Goal: Task Accomplishment & Management: Complete application form

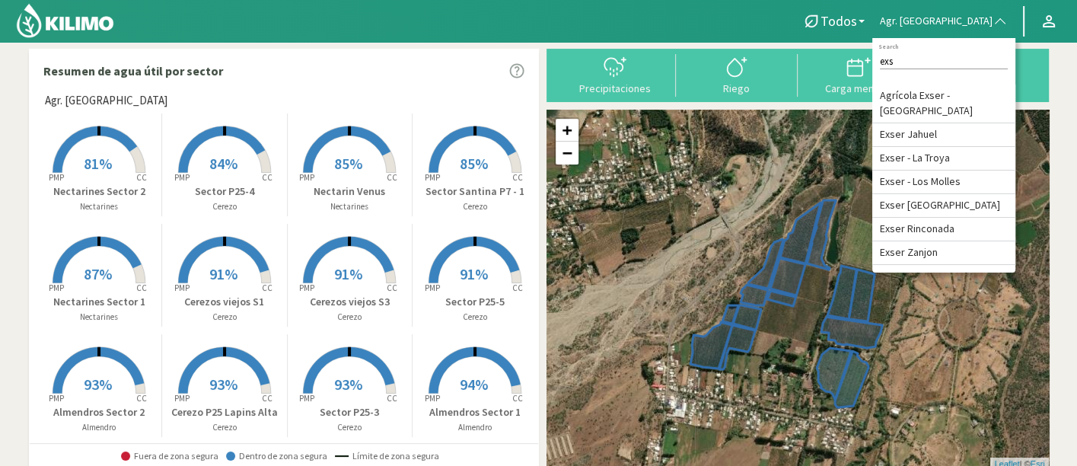
type input "exs"
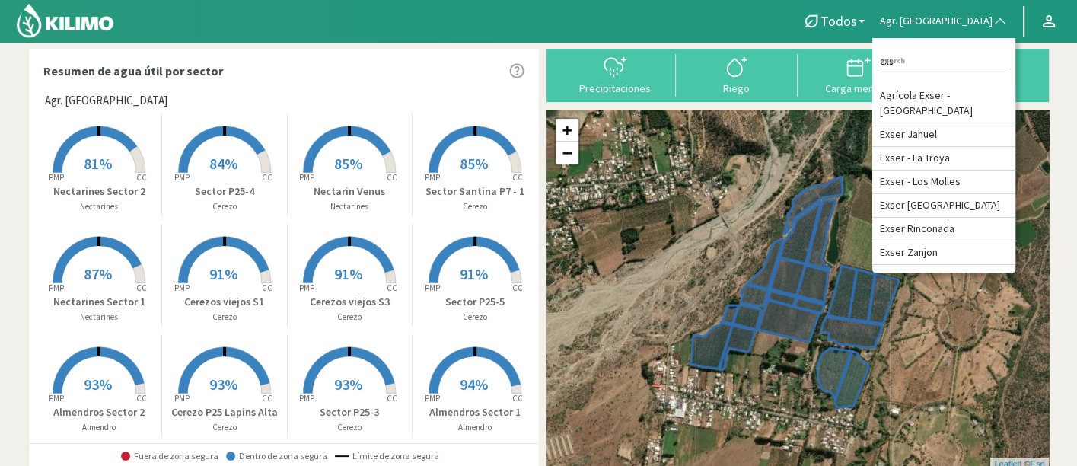
click at [1003, 32] on button "Agr. [GEOGRAPHIC_DATA]" at bounding box center [943, 21] width 143 height 33
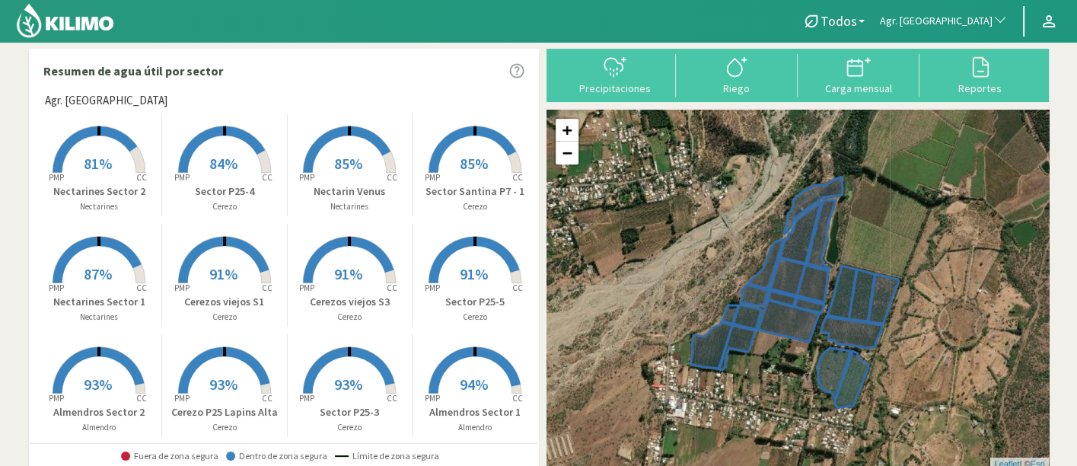
drag, startPoint x: 965, startPoint y: 88, endPoint x: 980, endPoint y: 29, distance: 60.5
click at [980, 29] on button "Agr. [GEOGRAPHIC_DATA]" at bounding box center [943, 21] width 143 height 33
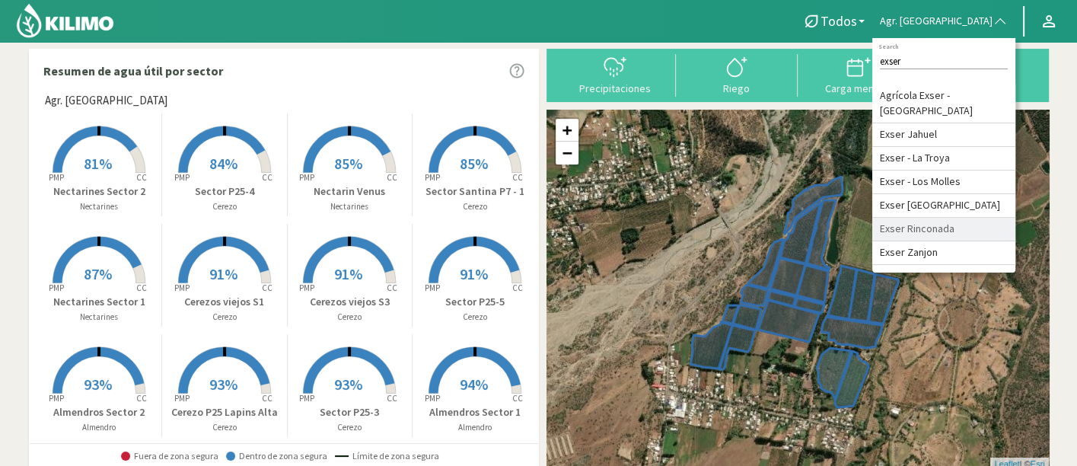
scroll to position [13, 0]
type input "exser"
click at [986, 241] on li "Exser Rinconada" at bounding box center [943, 230] width 143 height 24
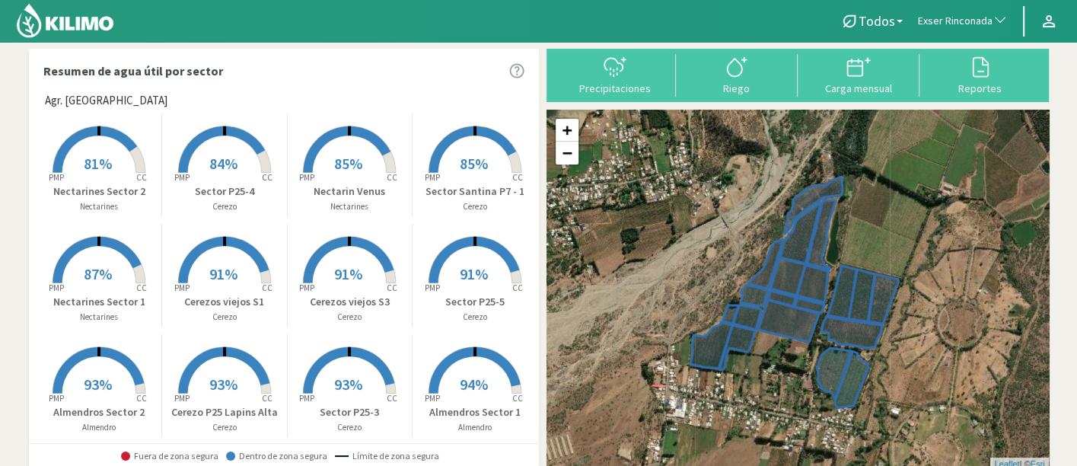
click at [968, 14] on span "Exser Rinconada" at bounding box center [955, 21] width 75 height 15
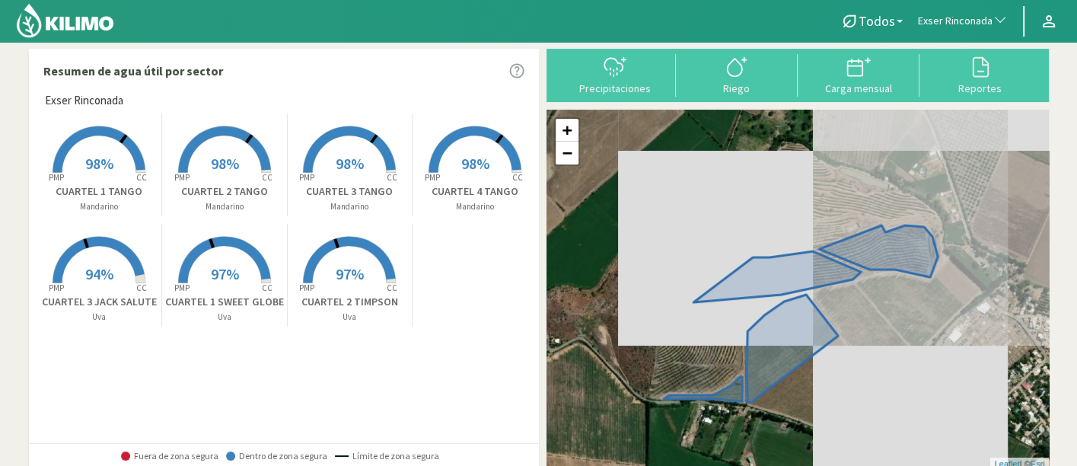
click at [970, 14] on span "Exser Rinconada" at bounding box center [955, 21] width 75 height 15
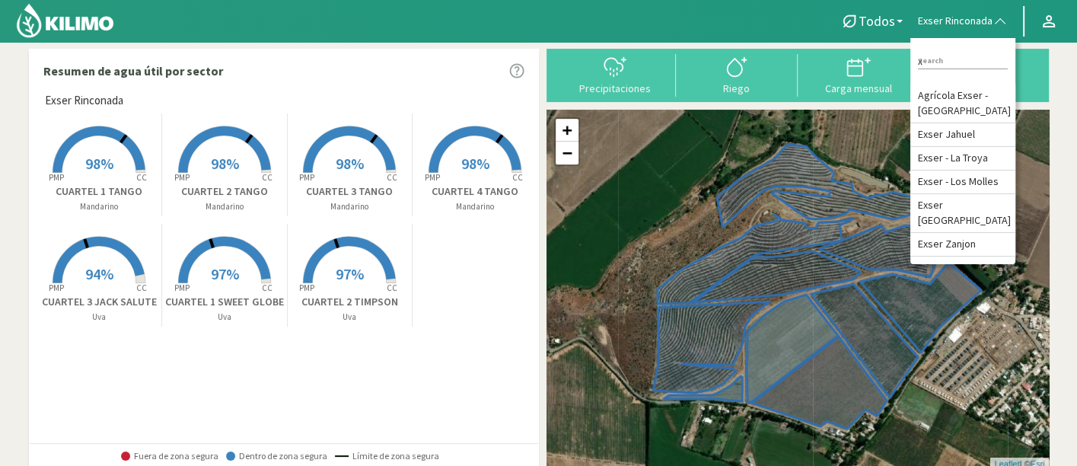
click at [963, 51] on div "x Search" at bounding box center [962, 62] width 105 height 32
click at [963, 65] on input "x" at bounding box center [963, 61] width 90 height 16
type input "exser"
click at [985, 207] on li "Exser [GEOGRAPHIC_DATA]" at bounding box center [962, 213] width 105 height 39
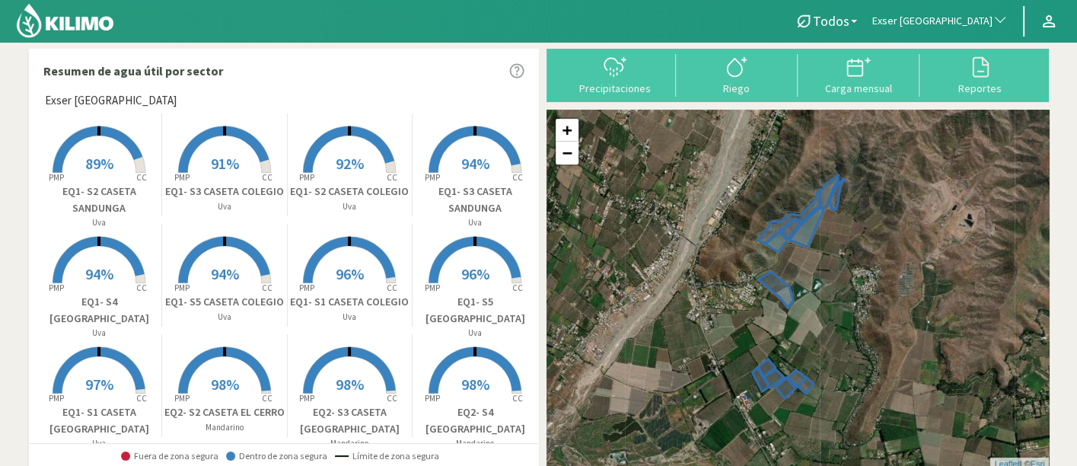
click at [119, 409] on p "EQ1- S1 CASETA [GEOGRAPHIC_DATA]" at bounding box center [99, 420] width 125 height 33
click at [93, 370] on rect at bounding box center [99, 395] width 122 height 122
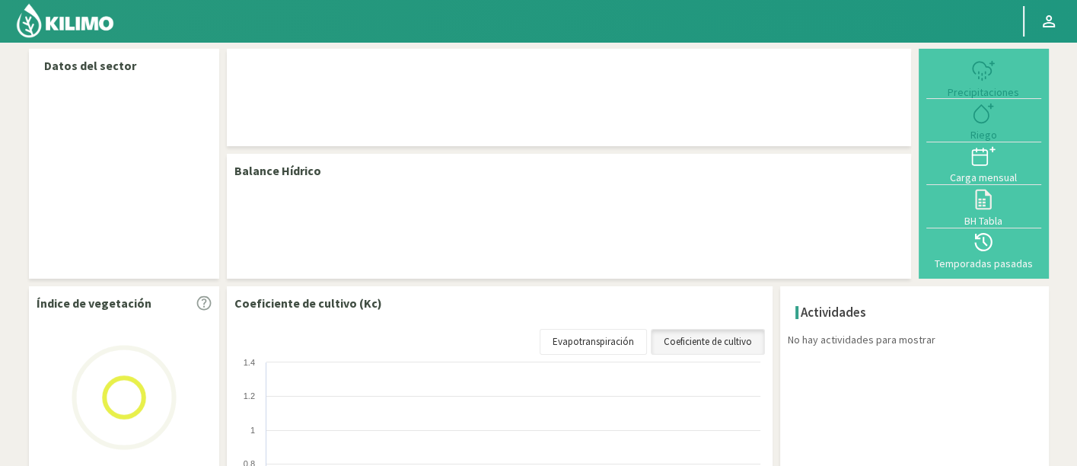
select select "95: Object"
select select "1: Object"
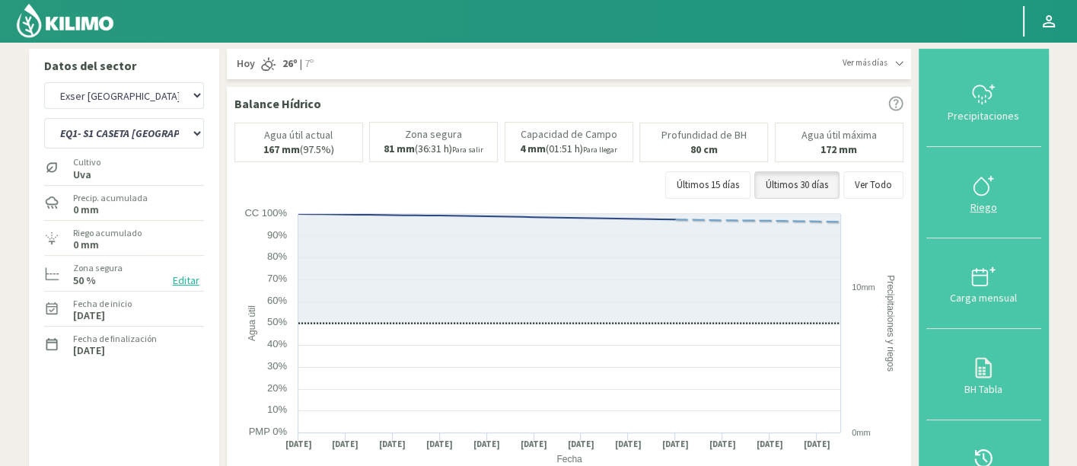
click at [980, 184] on icon at bounding box center [983, 185] width 24 height 24
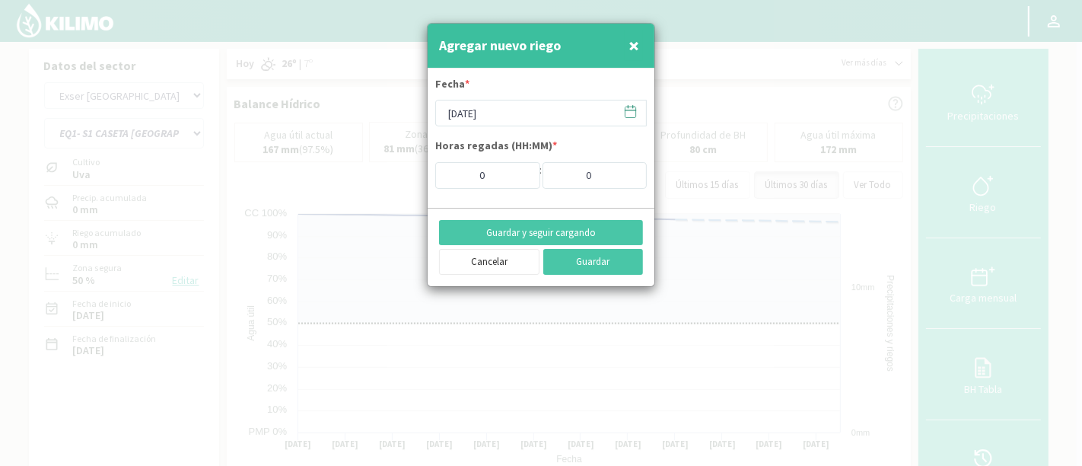
click at [628, 112] on icon at bounding box center [630, 111] width 14 height 14
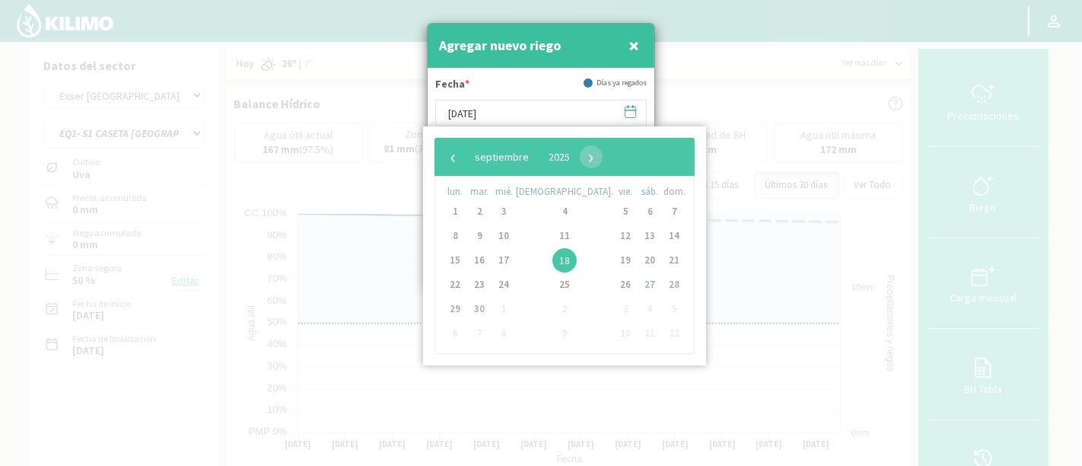
type input "[DATE]"
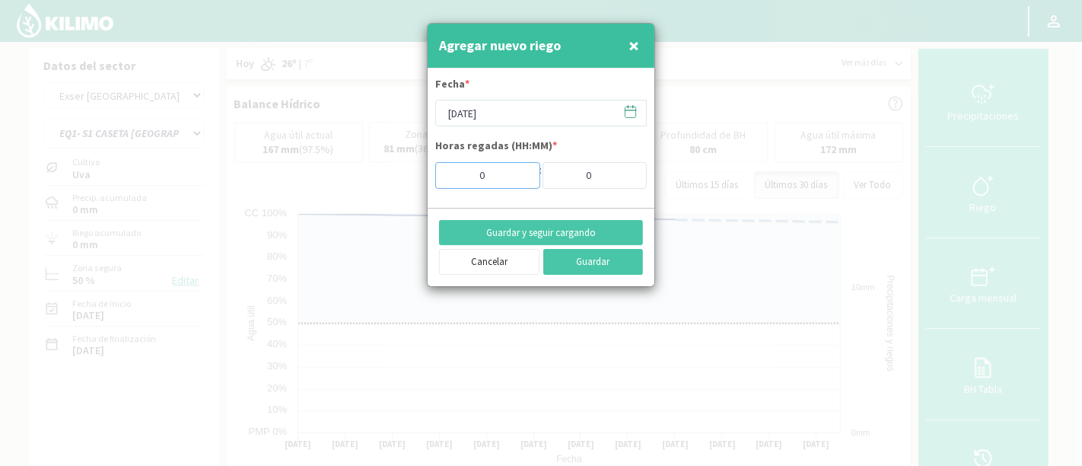
click at [500, 175] on input "0" at bounding box center [487, 175] width 105 height 27
type input "5"
click at [591, 231] on button "Guardar y seguir cargando" at bounding box center [541, 233] width 204 height 26
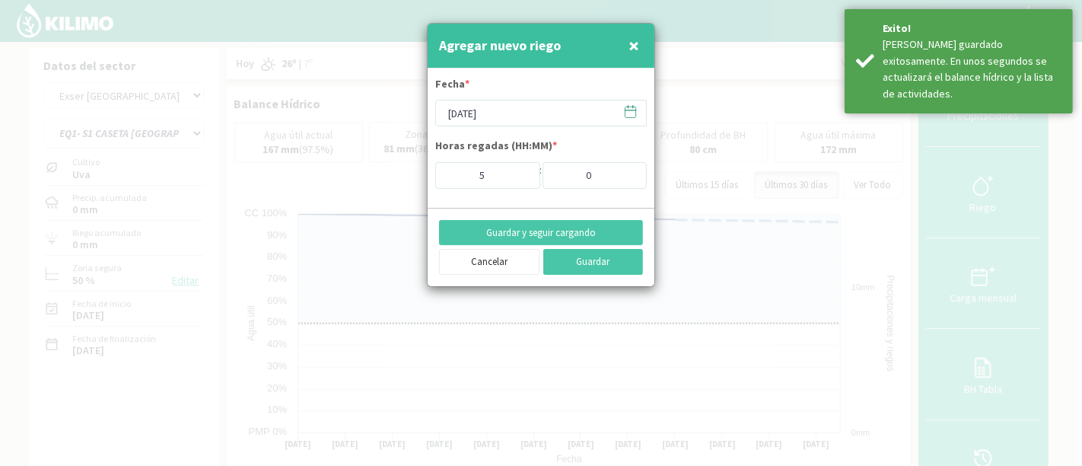
click at [628, 109] on icon at bounding box center [630, 111] width 14 height 14
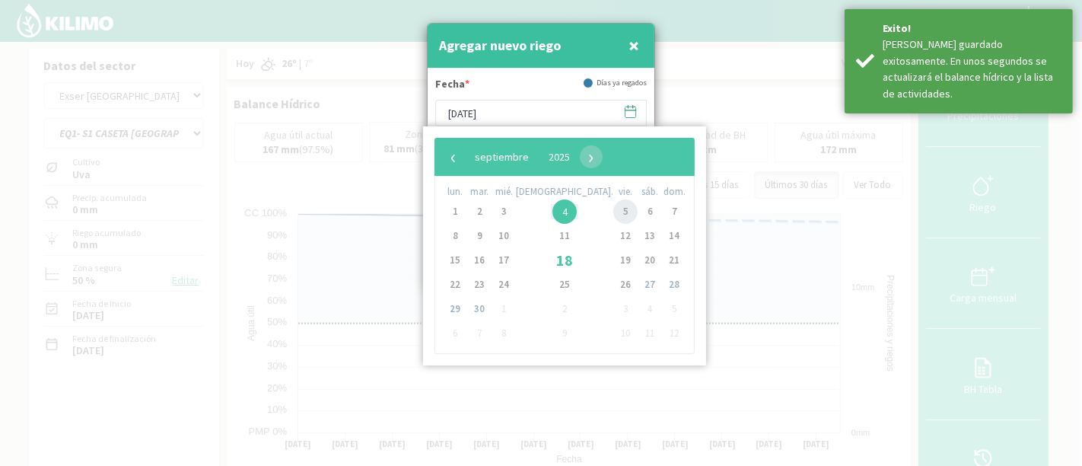
click at [613, 208] on span "5" at bounding box center [625, 211] width 24 height 24
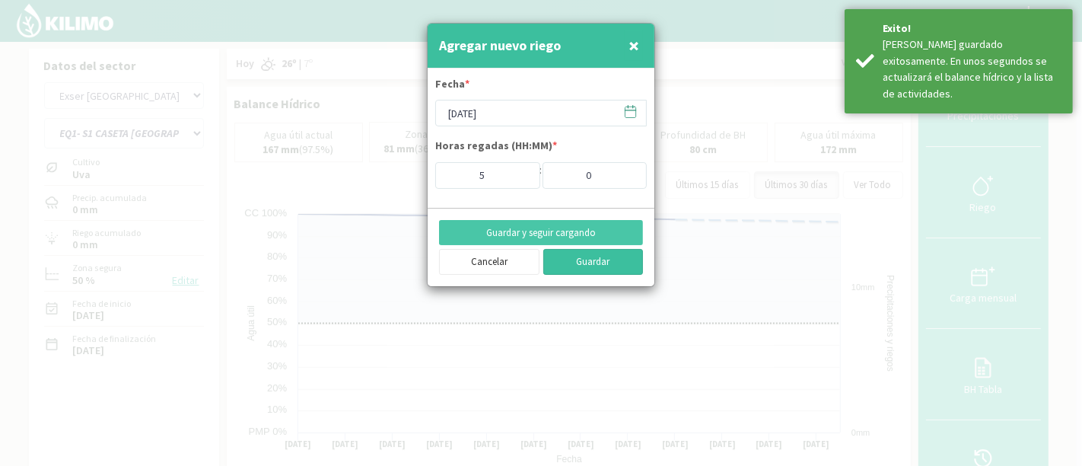
click at [569, 262] on button "Guardar" at bounding box center [593, 262] width 100 height 26
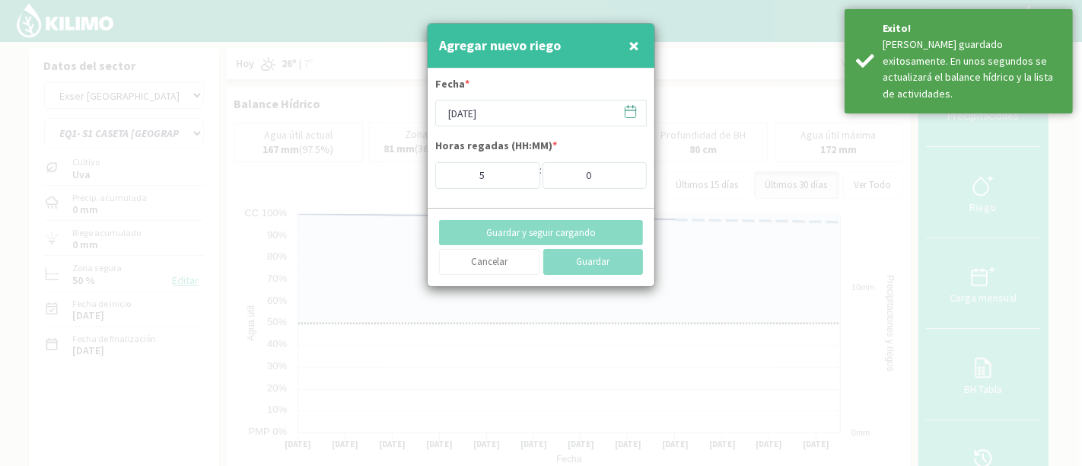
type input "[DATE]"
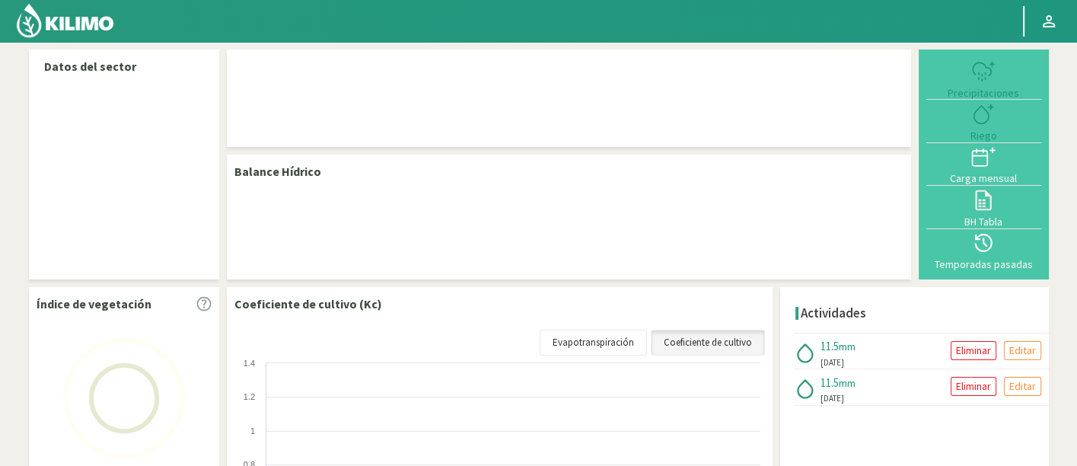
select select "95: Object"
select select "1: Object"
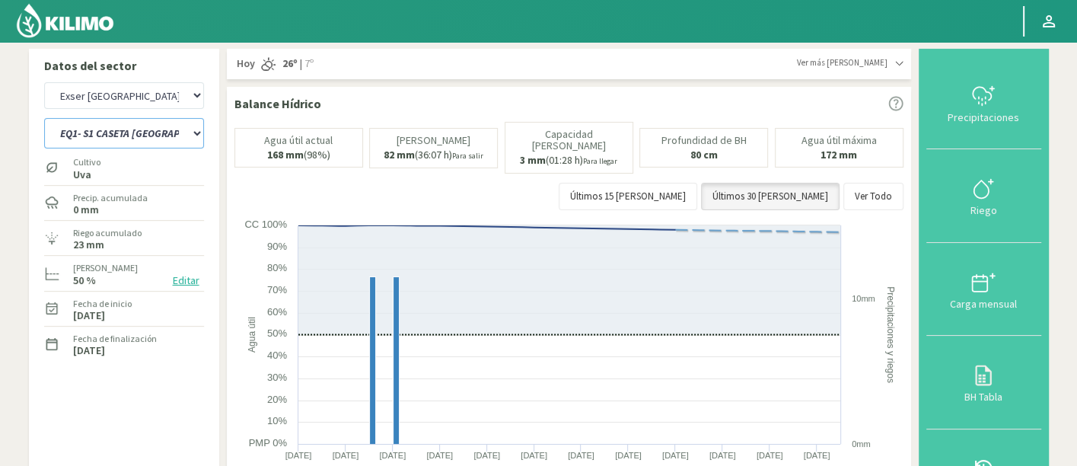
click at [154, 134] on select "EQ1- S1 CASETA COLEGIO EQ1- S1 CASETA EL CERRO EQ1- S2 CASETA COLEGIO EQ1- S2 C…" at bounding box center [124, 133] width 160 height 30
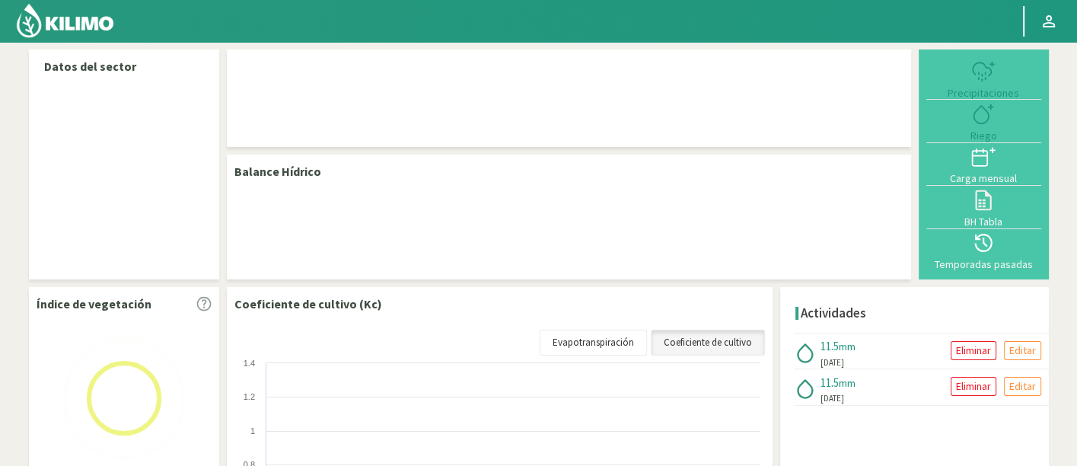
select select "95: Object"
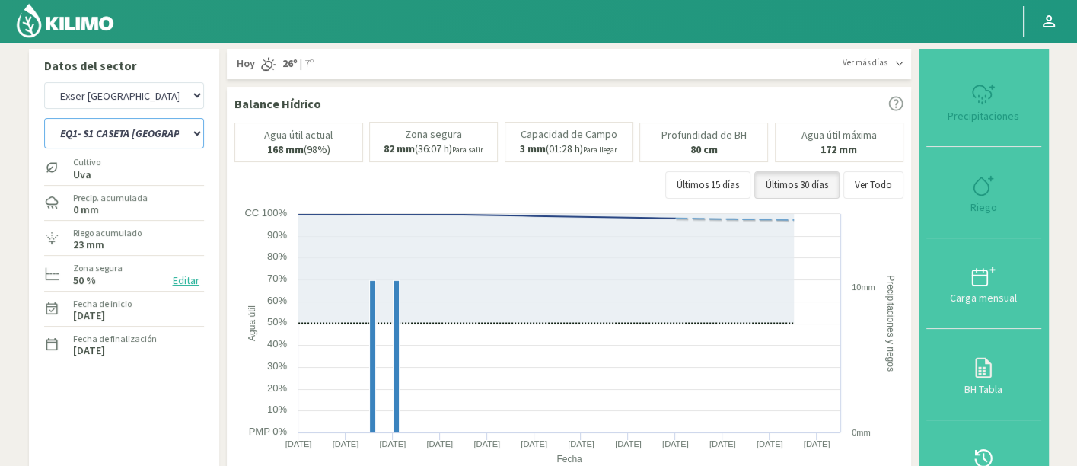
click at [178, 129] on select "EQ1- S1 CASETA COLEGIO EQ1- S1 CASETA EL CERRO EQ1- S2 CASETA COLEGIO EQ1 - S2 …" at bounding box center [124, 133] width 160 height 30
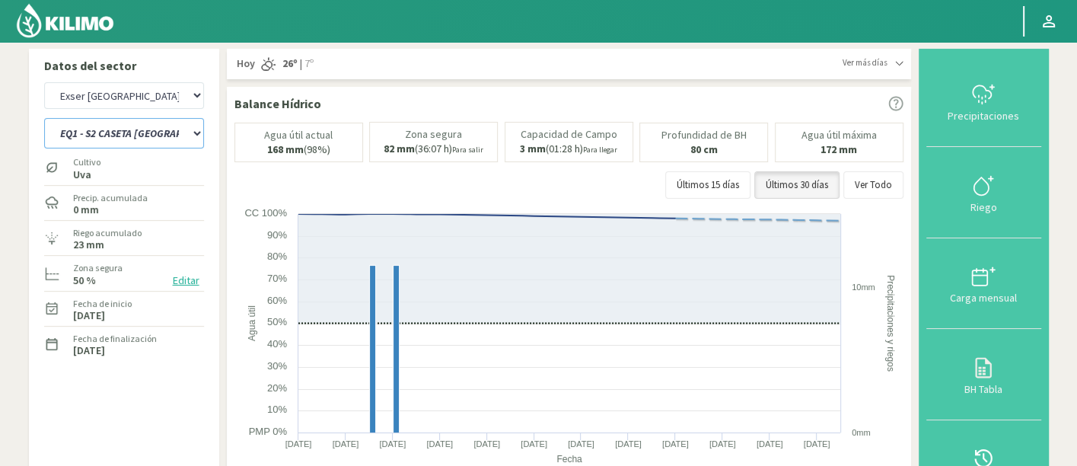
click at [44, 118] on select "EQ1- S1 CASETA COLEGIO EQ1- S1 CASETA EL CERRO EQ1- S2 CASETA COLEGIO EQ1 - S2 …" at bounding box center [124, 133] width 160 height 30
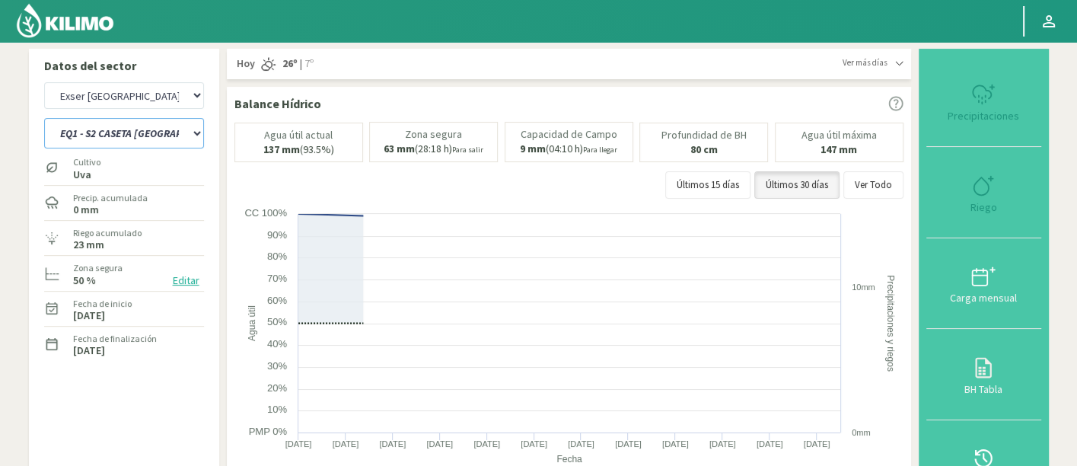
select select "1: Object"
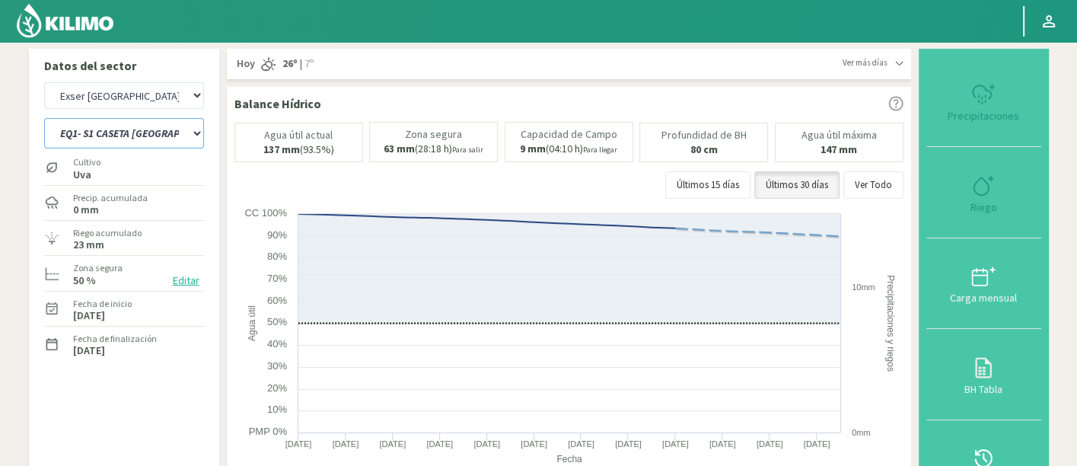
select select "376: Object"
select select "16: Object"
click at [974, 207] on div "Riego" at bounding box center [984, 207] width 106 height 11
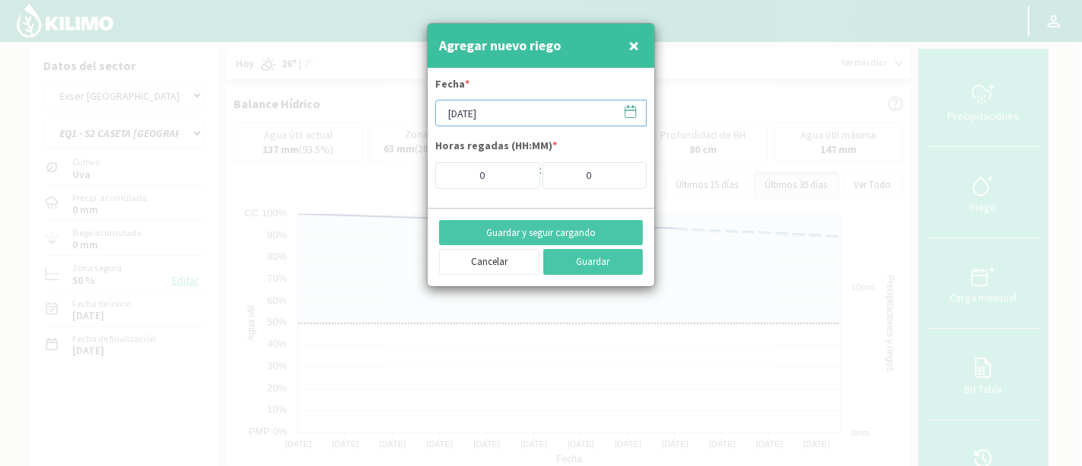
click at [517, 116] on input "[DATE]" at bounding box center [541, 113] width 212 height 27
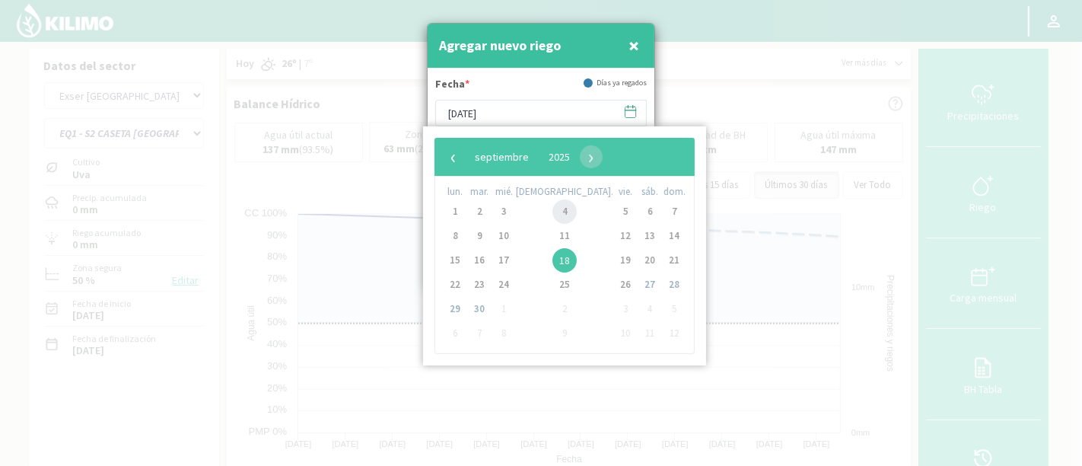
click at [552, 215] on span "4" at bounding box center [564, 211] width 24 height 24
type input "[DATE]"
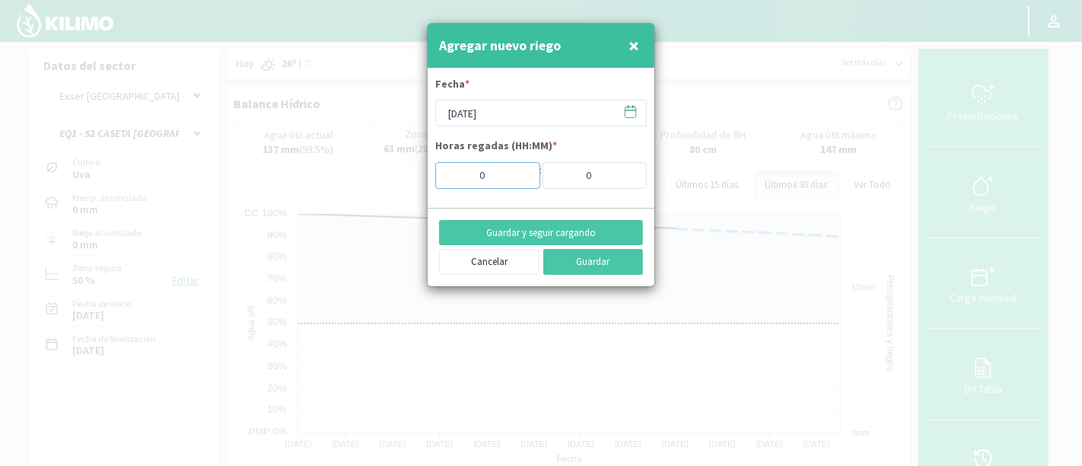
drag, startPoint x: 486, startPoint y: 166, endPoint x: 452, endPoint y: 166, distance: 34.2
click at [452, 166] on input "0" at bounding box center [487, 175] width 105 height 27
type input "6"
click at [619, 236] on button "Guardar y seguir cargando" at bounding box center [541, 233] width 204 height 26
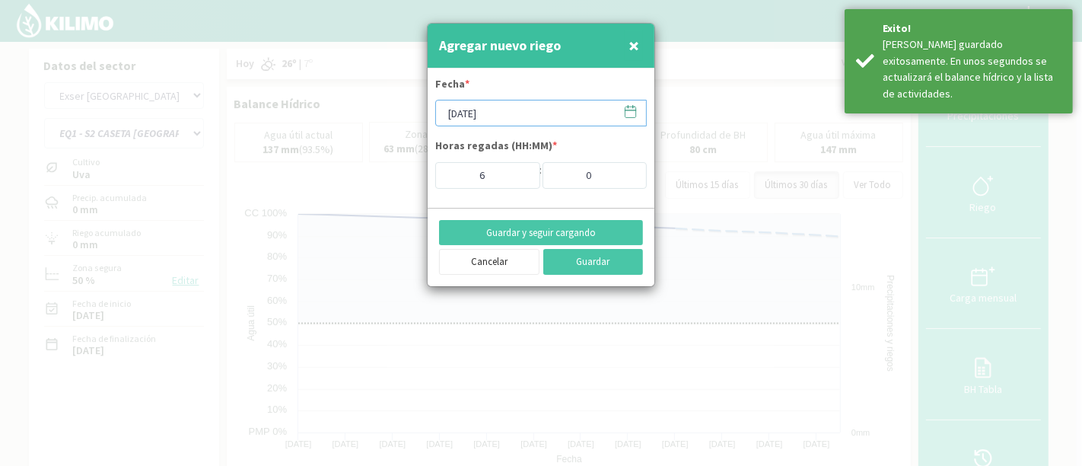
click at [546, 113] on input "[DATE]" at bounding box center [541, 113] width 212 height 27
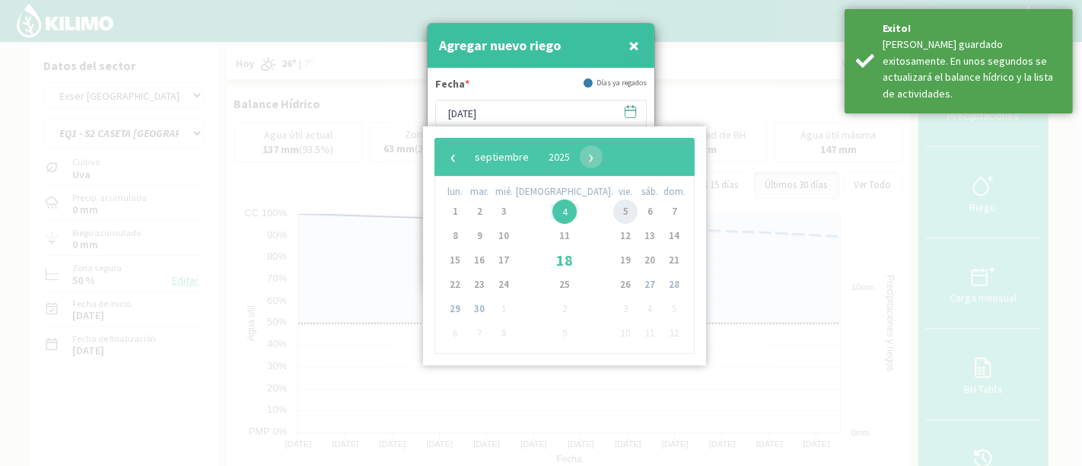
click at [613, 218] on span "5" at bounding box center [625, 211] width 24 height 24
type input "[DATE]"
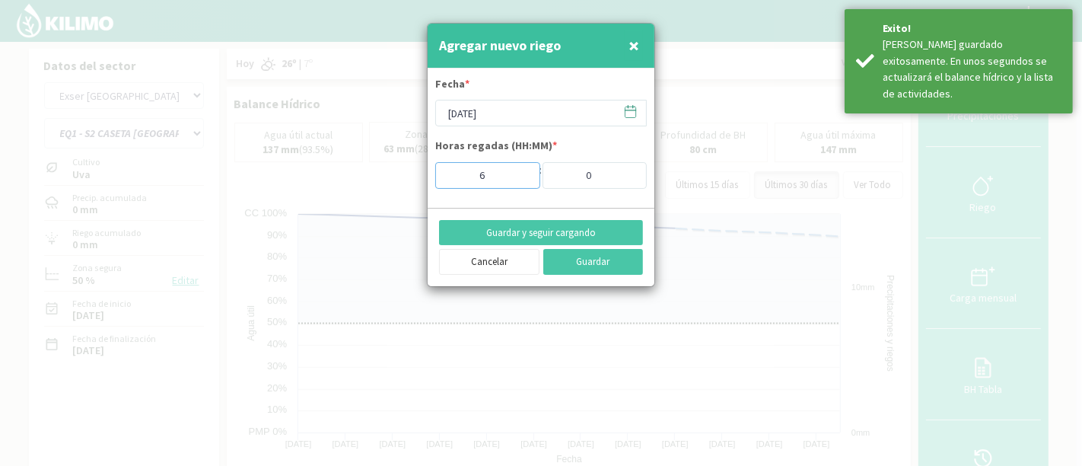
click at [496, 174] on input "6" at bounding box center [487, 175] width 105 height 27
type input "10"
click at [573, 266] on button "Guardar" at bounding box center [593, 262] width 100 height 26
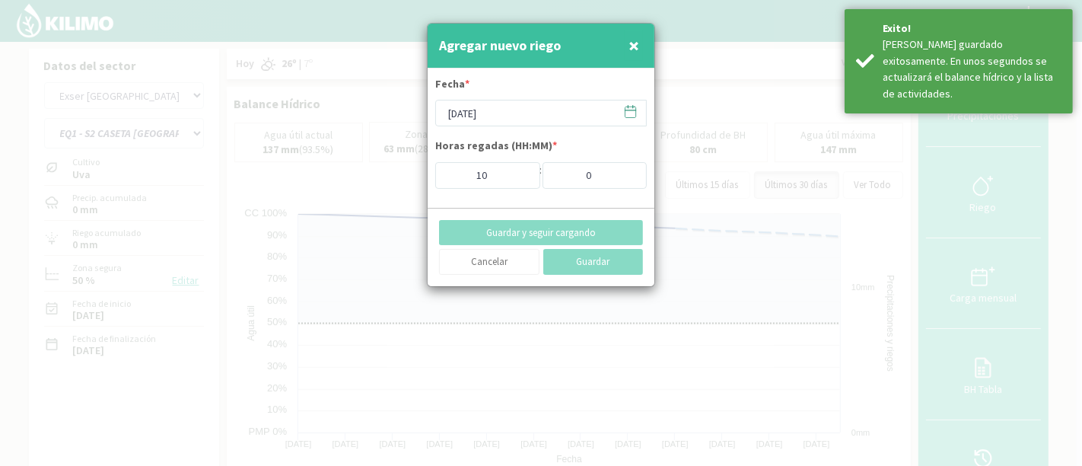
type input "[DATE]"
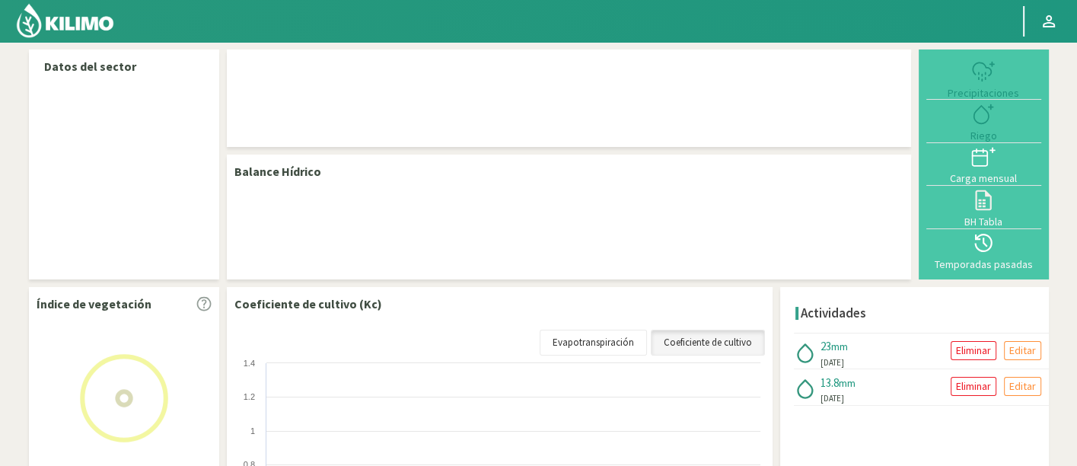
select select "95: Object"
select select "3: Object"
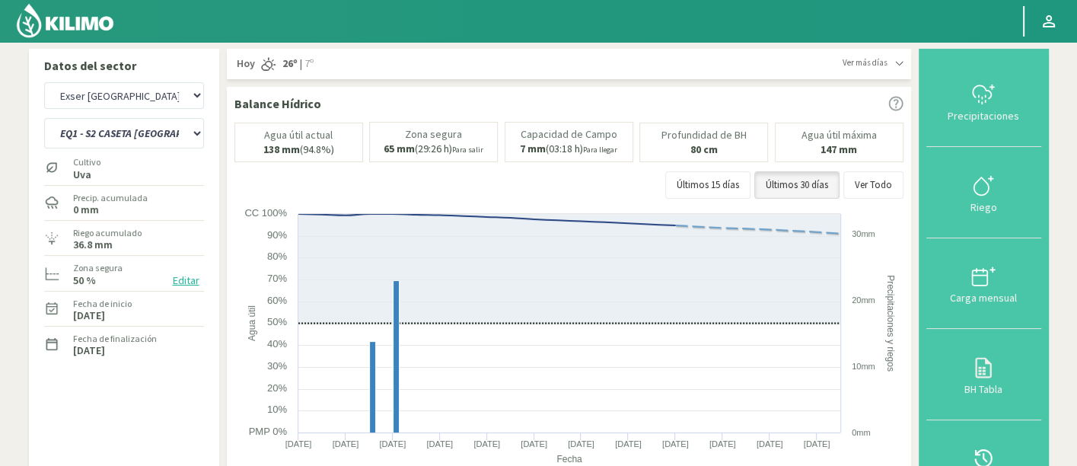
click at [117, 151] on div "Cultivo Uva" at bounding box center [124, 167] width 160 height 33
click at [161, 139] on select "EQ1- S1 CASETA COLEGIO EQ1- S1 CASETA EL CERRO EQ1- S2 CASETA COLEGIO EQ1 - S2 …" at bounding box center [124, 133] width 160 height 30
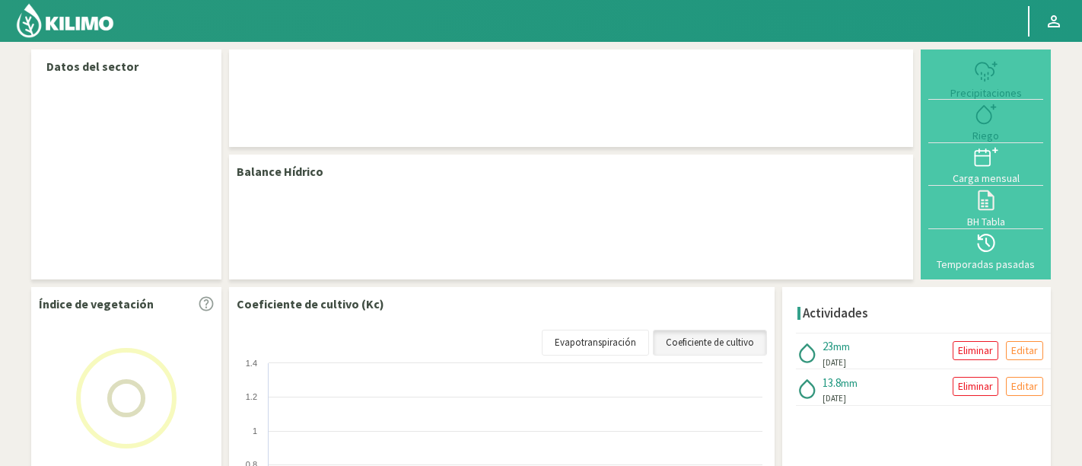
select select "95: Object"
select select "3: Object"
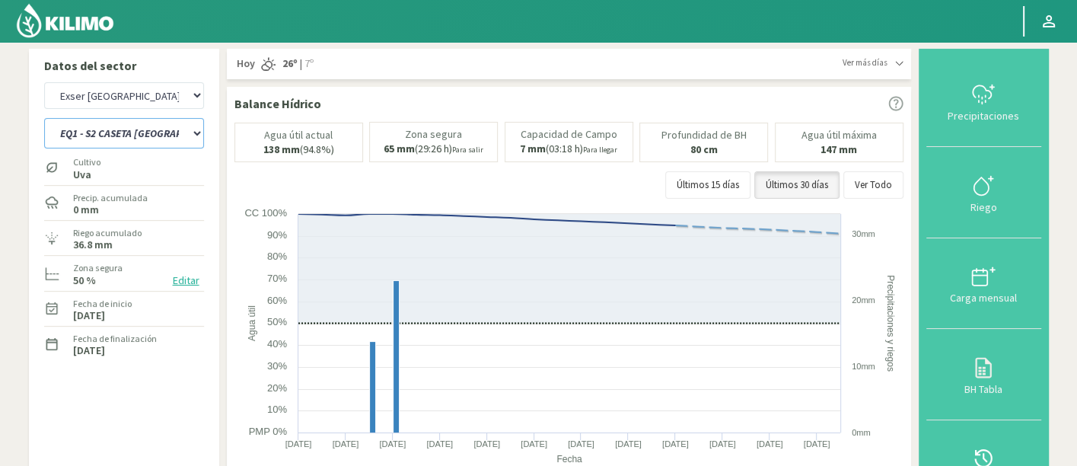
click at [169, 143] on select "EQ1- S1 CASETA COLEGIO EQ1- S1 CASETA EL CERRO EQ1- S2 CASETA COLEGIO EQ1 - S2 …" at bounding box center [124, 133] width 160 height 30
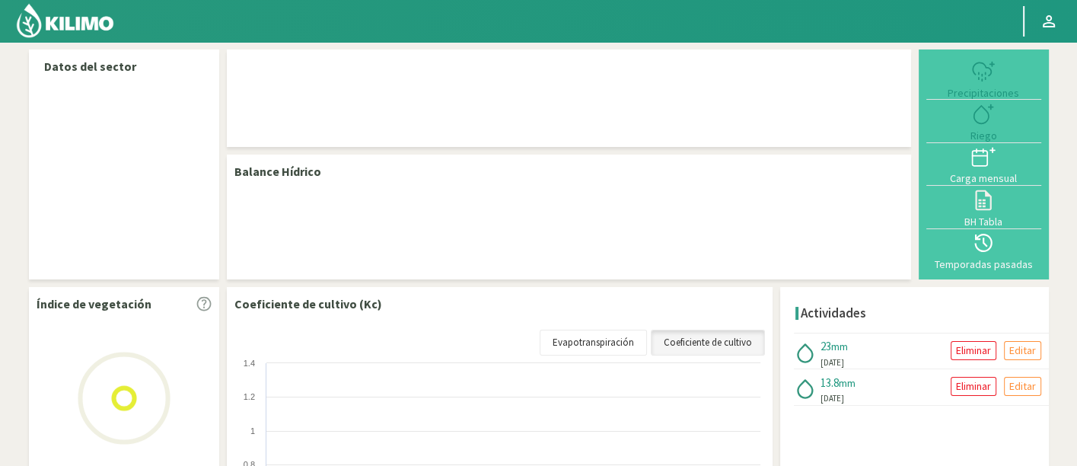
select select "95: Object"
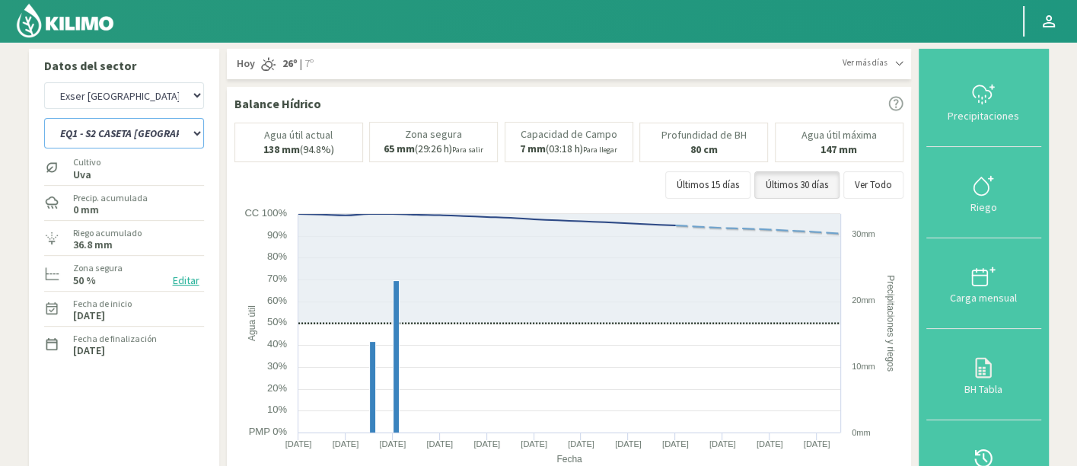
click at [163, 135] on select "EQ1- S1 CASETA COLEGIO EQ1- S1 CASETA EL CERRO EQ1- S2 CASETA COLEGIO EQ1 - S2 …" at bounding box center [124, 133] width 160 height 30
click at [44, 118] on select "EQ1- S1 CASETA COLEGIO EQ1- S1 CASETA EL CERRO EQ1- S2 CASETA COLEGIO EQ1 - S2 …" at bounding box center [124, 133] width 160 height 30
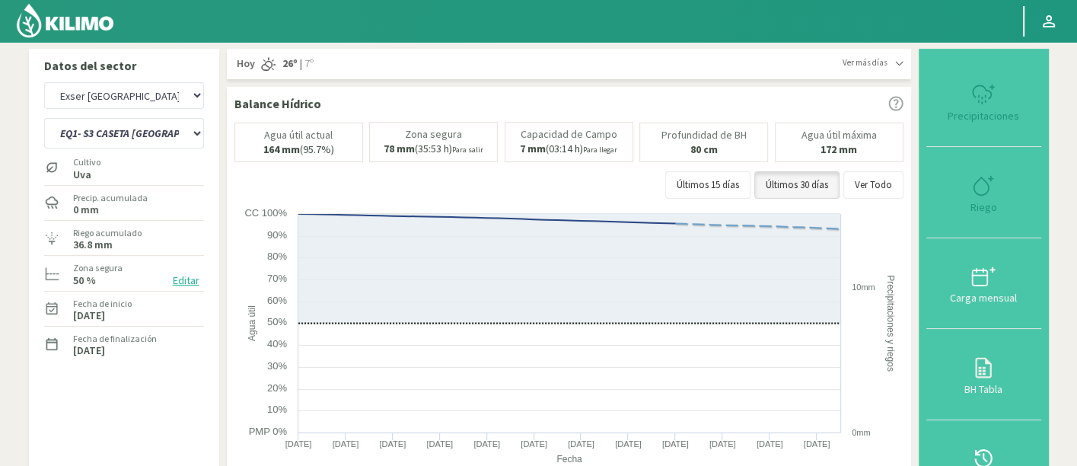
select select "3: Object"
select select "376: Object"
select select "20: Object"
click at [988, 203] on div "Riego" at bounding box center [984, 207] width 106 height 11
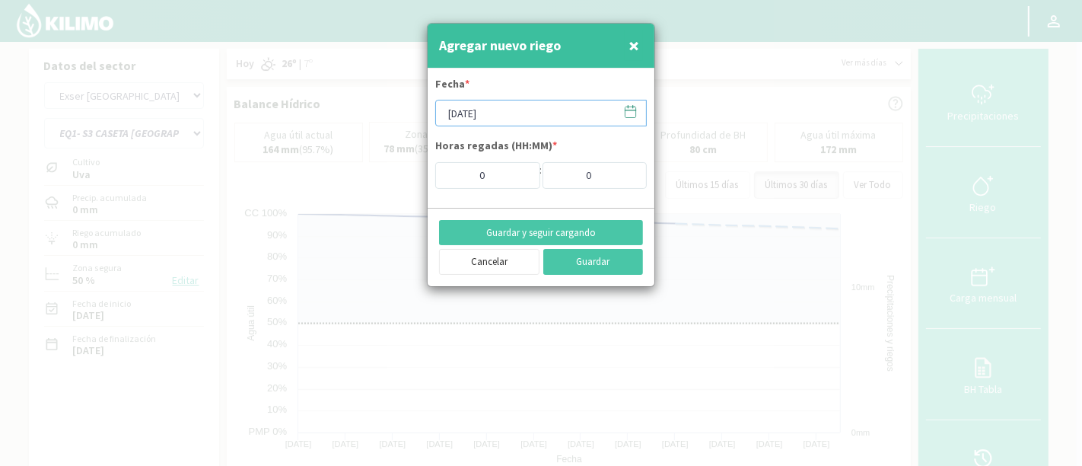
click at [552, 121] on input "[DATE]" at bounding box center [541, 113] width 212 height 27
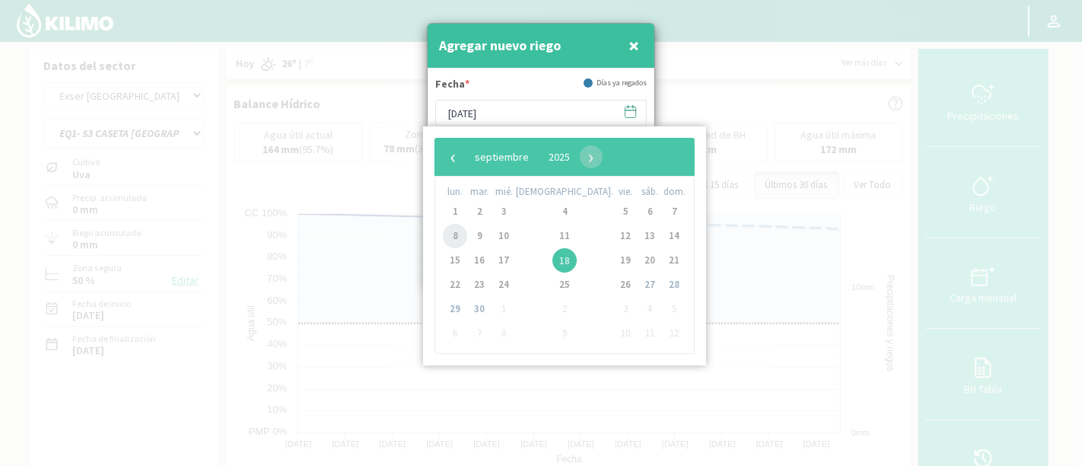
click at [460, 236] on span "8" at bounding box center [455, 236] width 24 height 24
type input "08/09/2025"
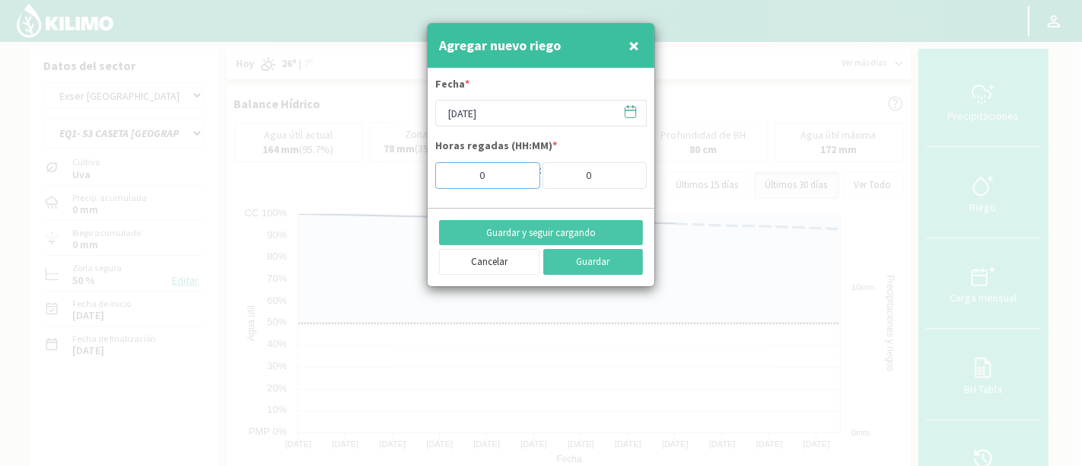
click at [494, 177] on input "0" at bounding box center [487, 175] width 105 height 27
type input "10"
click at [584, 227] on button "Guardar y seguir cargando" at bounding box center [541, 233] width 204 height 26
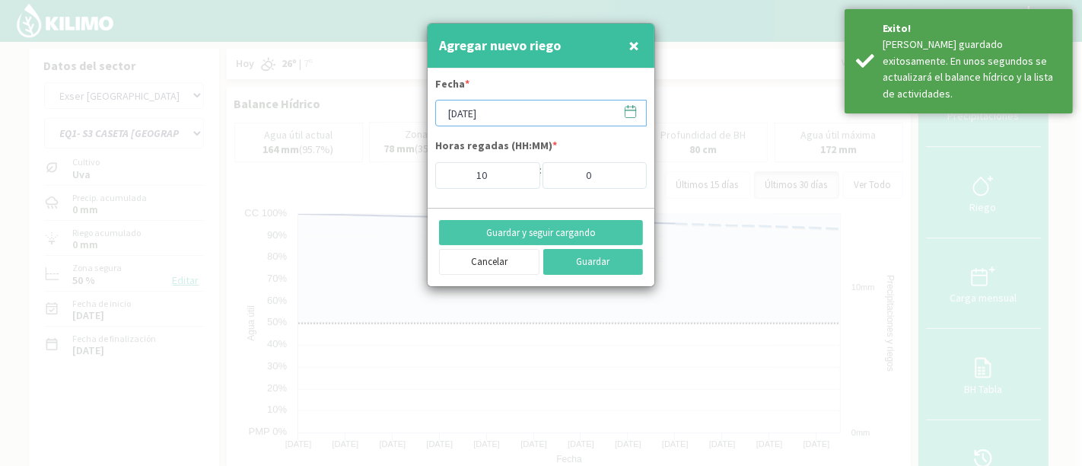
click at [528, 119] on input "08/09/2025" at bounding box center [541, 113] width 212 height 27
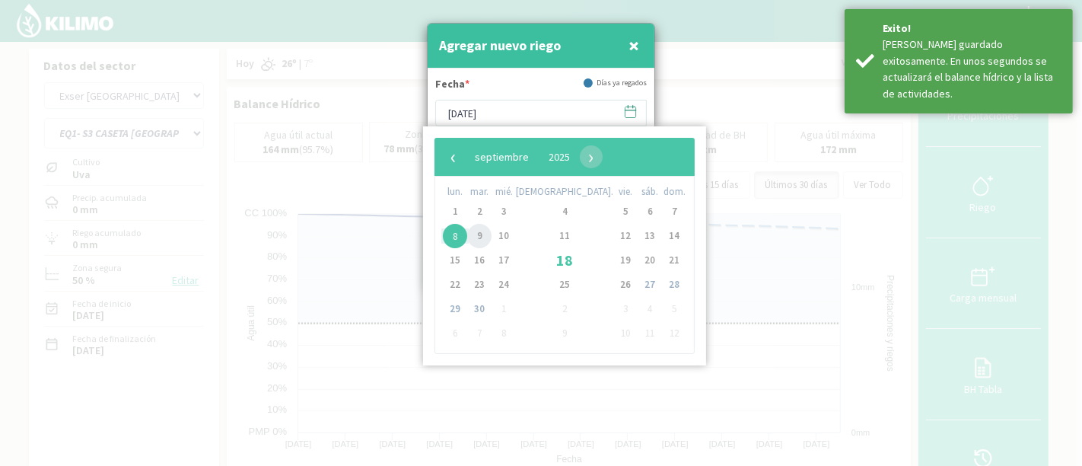
click at [489, 236] on span "9" at bounding box center [479, 236] width 24 height 24
type input "09/09/2025"
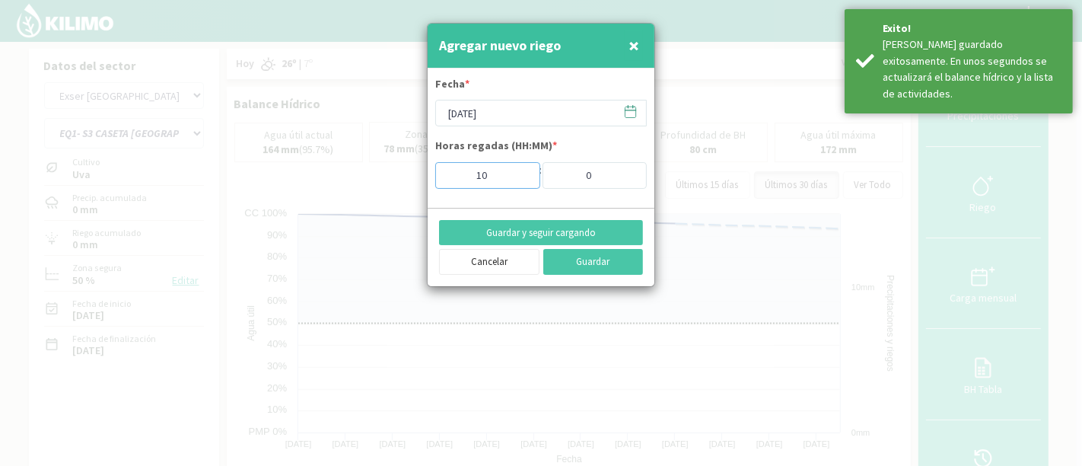
click at [500, 178] on input "10" at bounding box center [487, 175] width 105 height 27
type input "8"
click at [624, 272] on button "Guardar" at bounding box center [593, 262] width 100 height 26
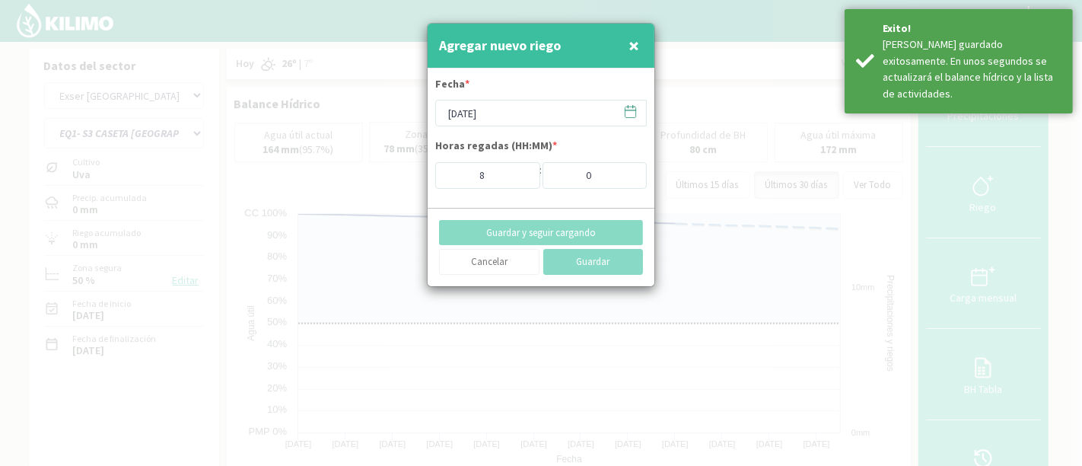
type input "[DATE]"
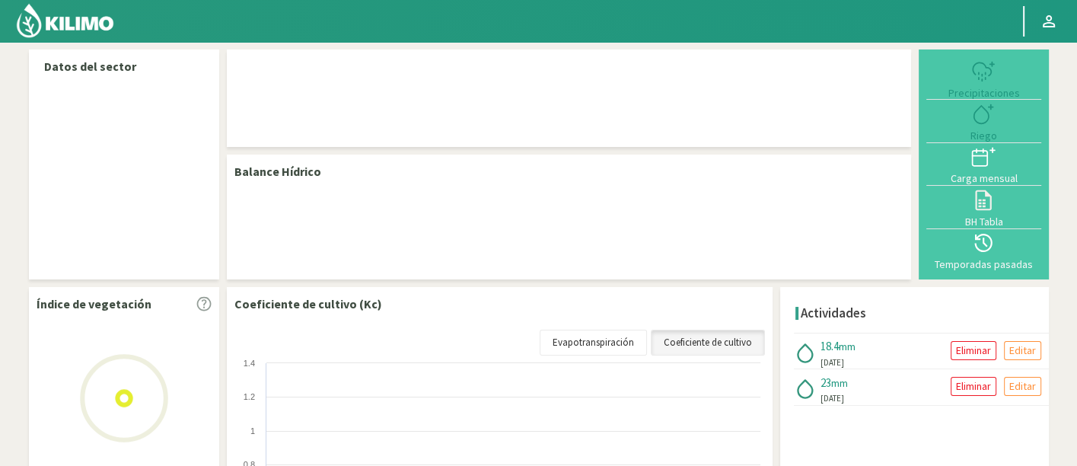
select select "95: Object"
select select "7: Object"
